Goal: Information Seeking & Learning: Find specific fact

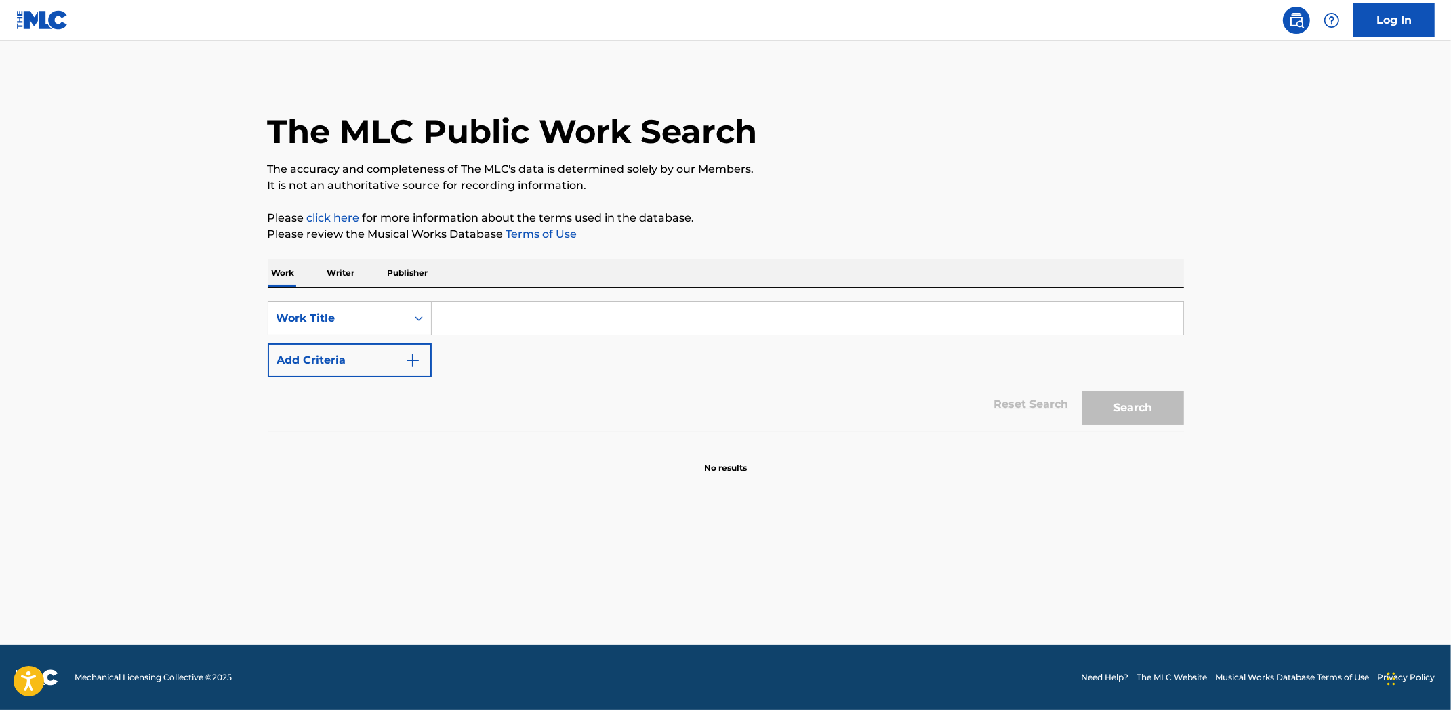
click at [804, 299] on div "SearchWithCriteria836abee7-558e-4aaa-aa18-309f21d3d027 Work Title Add Criteria …" at bounding box center [726, 360] width 916 height 144
click at [800, 318] on input "Search Form" at bounding box center [807, 318] width 751 height 33
type input "the little drummer boy"
drag, startPoint x: 1171, startPoint y: 414, endPoint x: 1163, endPoint y: 417, distance: 8.6
click at [1169, 415] on button "Search" at bounding box center [1133, 408] width 102 height 34
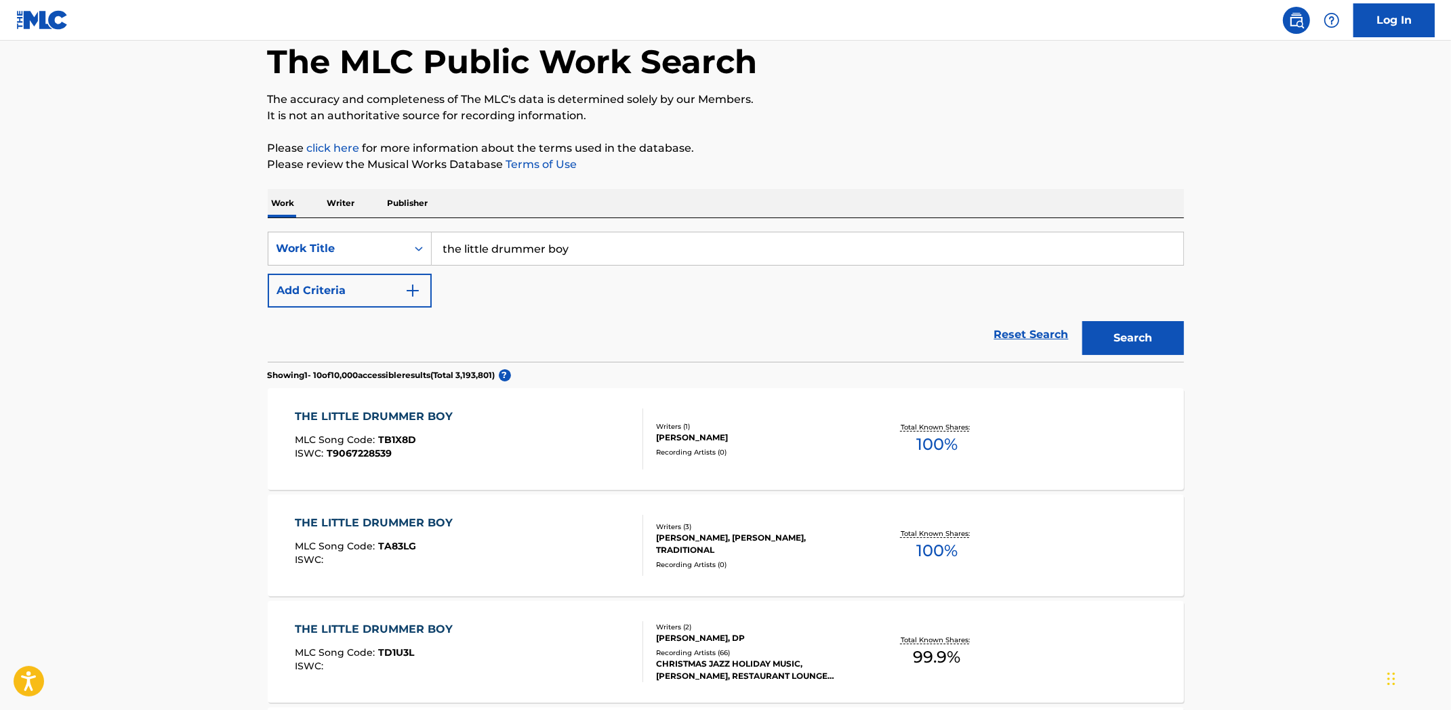
scroll to position [72, 0]
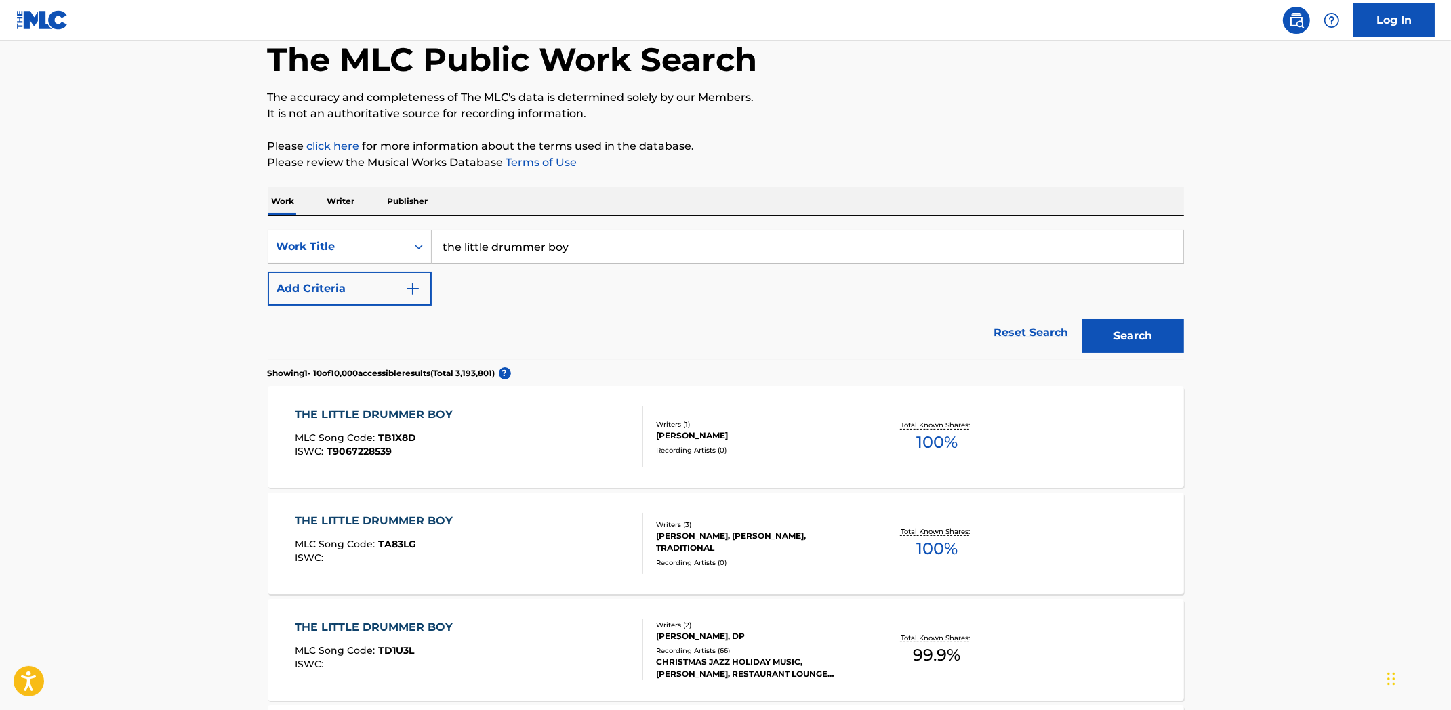
click at [737, 436] on div "[PERSON_NAME]" at bounding box center [758, 436] width 205 height 12
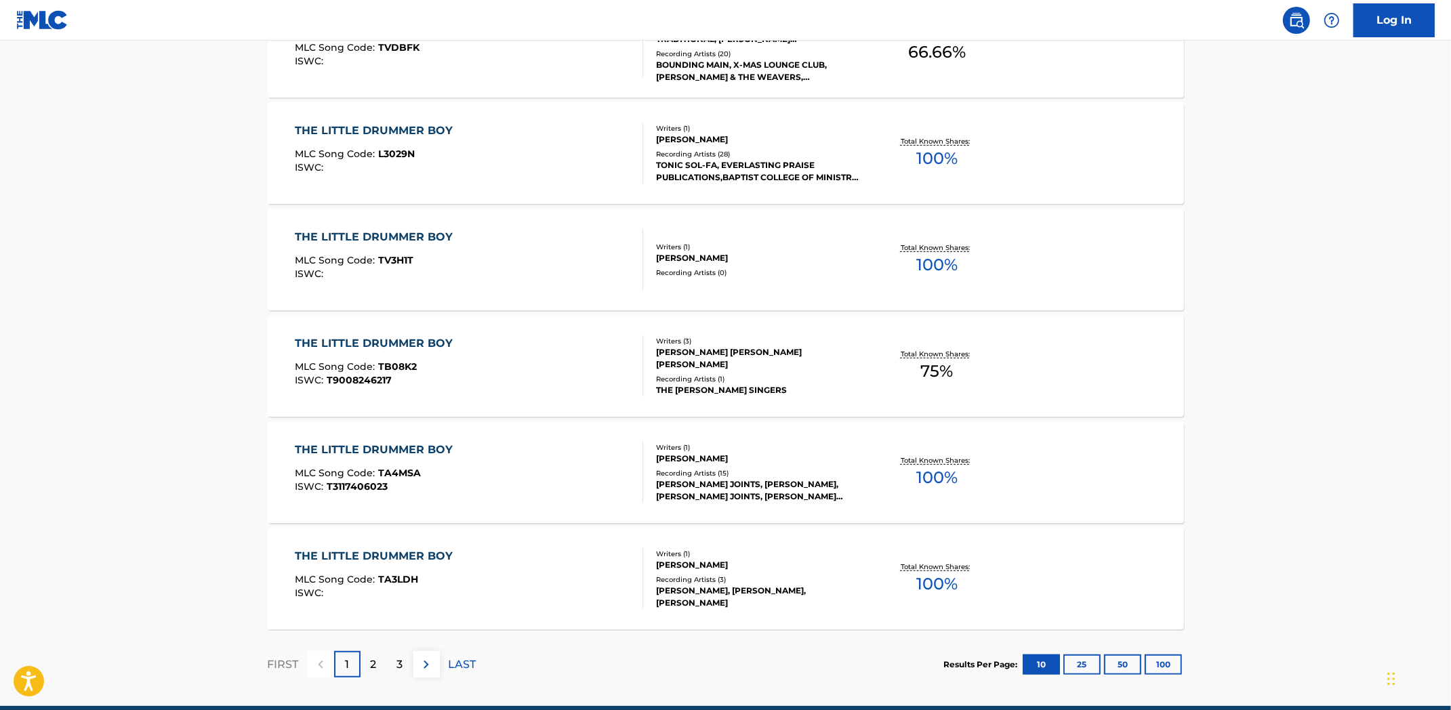
scroll to position [896, 0]
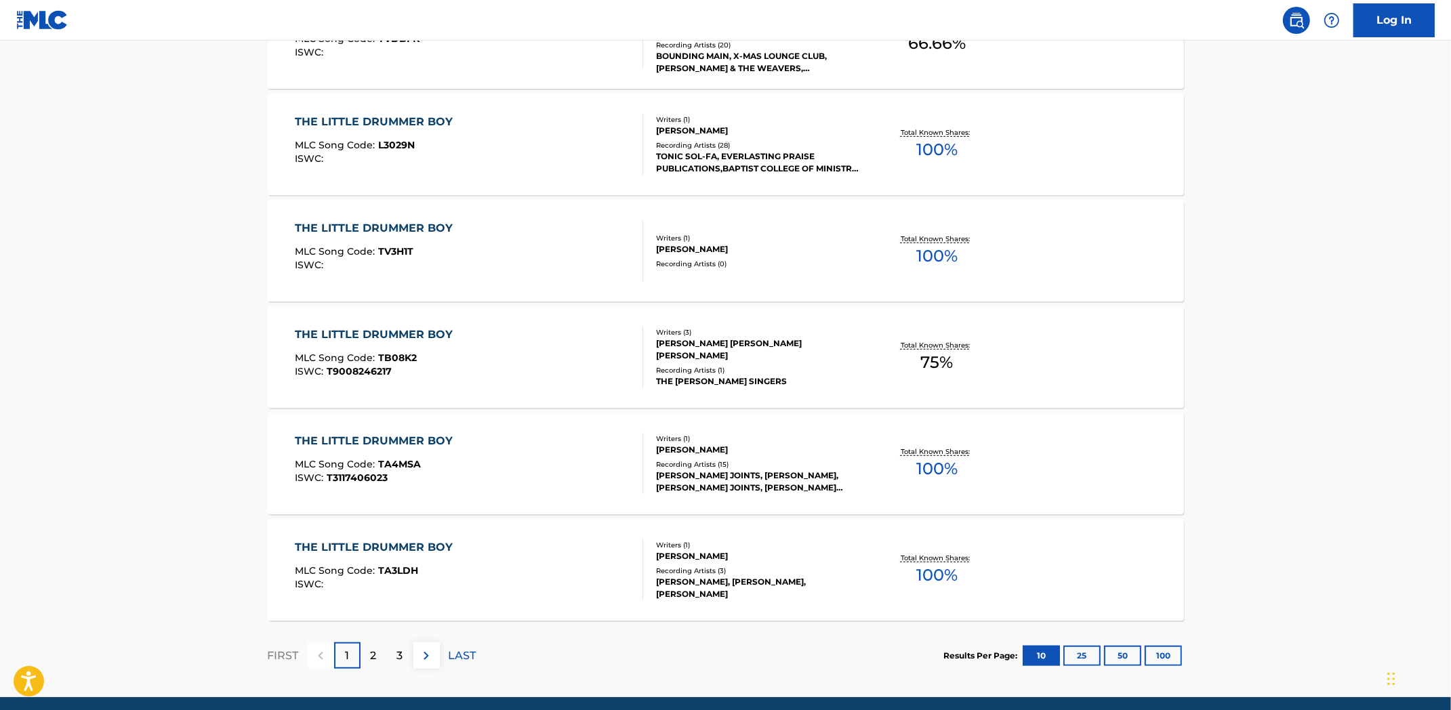
click at [381, 655] on div "2" at bounding box center [373, 655] width 26 height 26
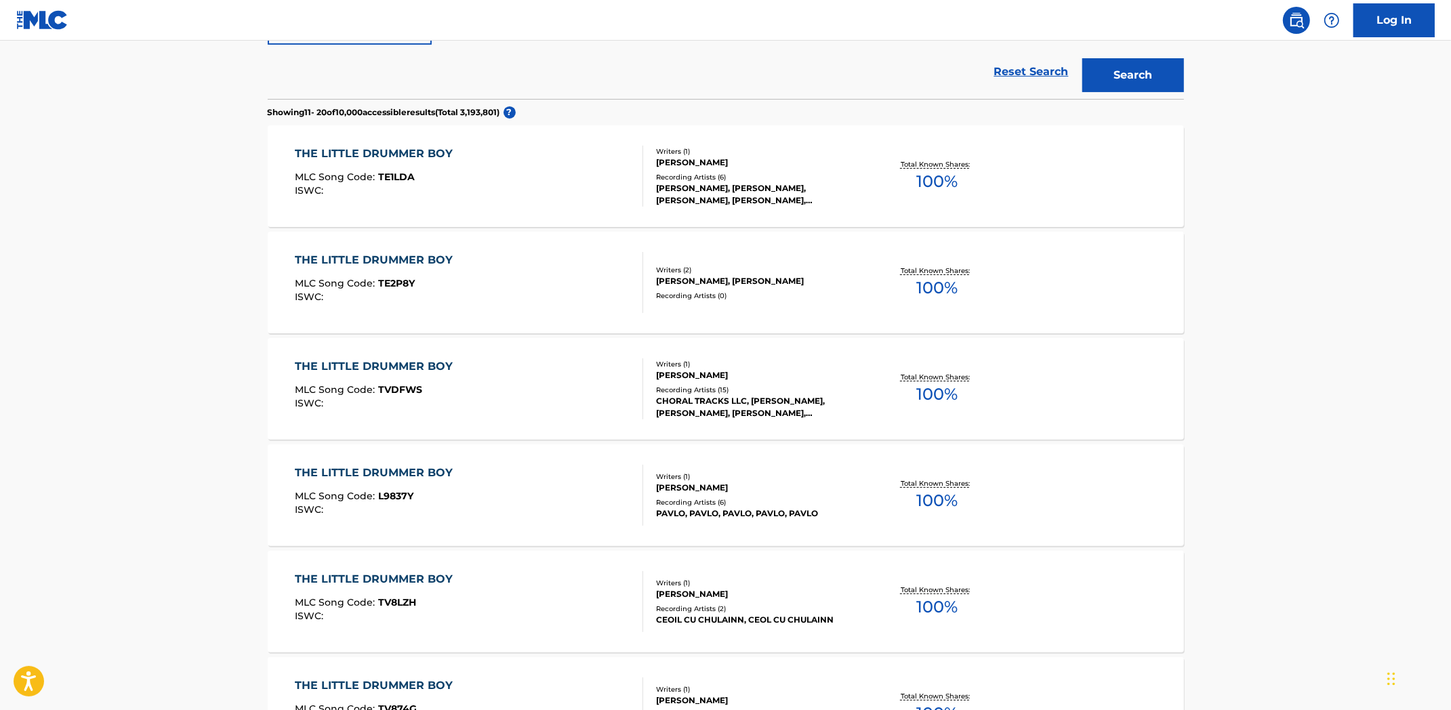
scroll to position [0, 0]
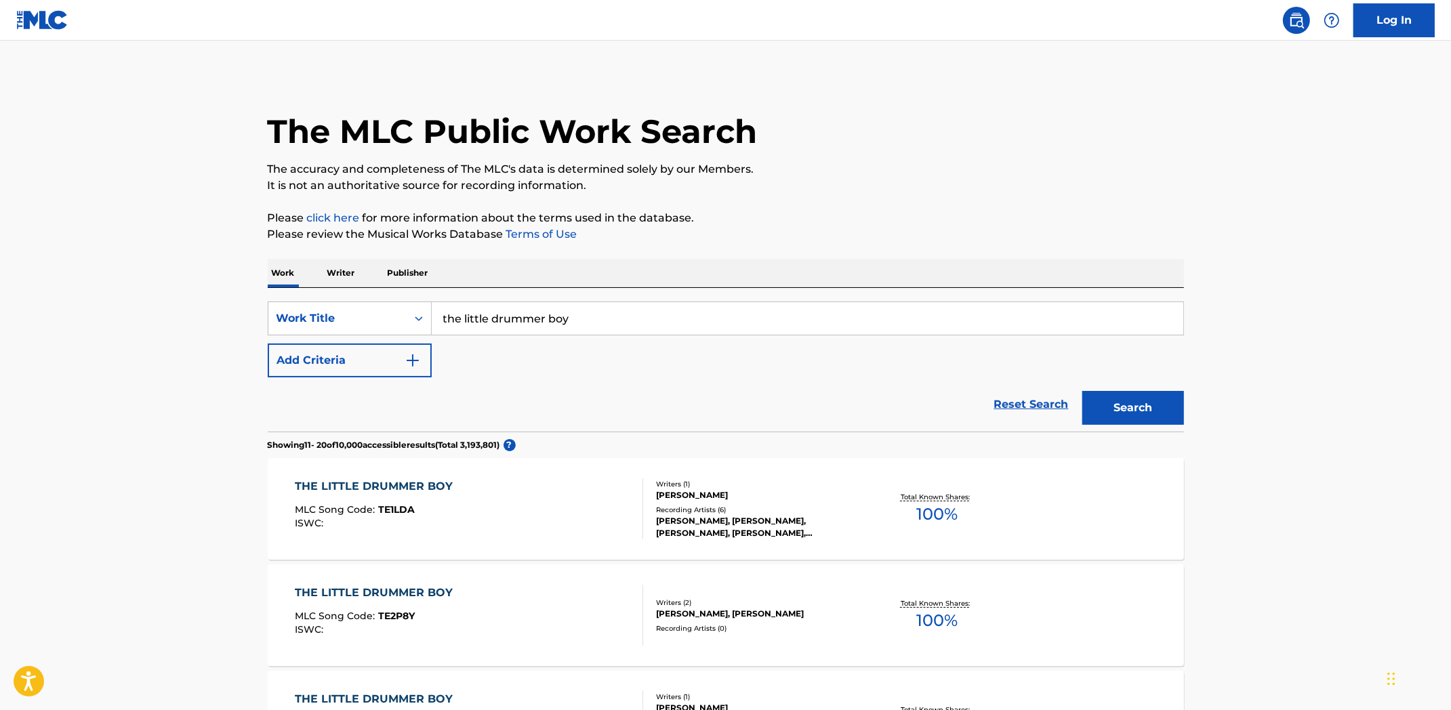
click at [30, 19] on img at bounding box center [42, 20] width 52 height 20
